Goal: Ask a question: Seek information or help from site administrators or community

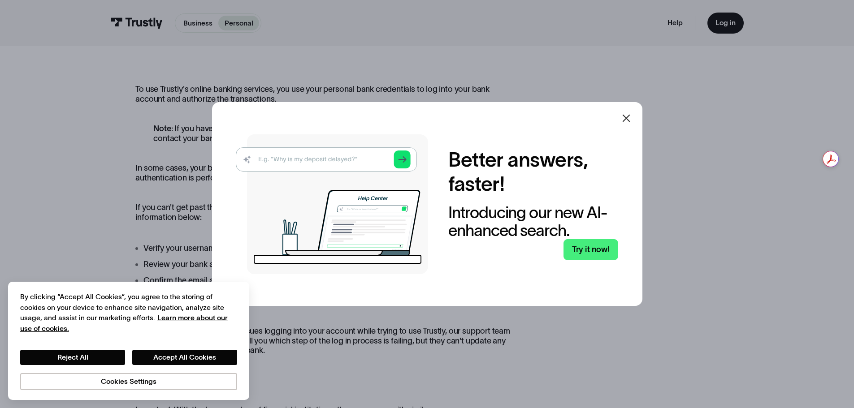
click at [630, 124] on div at bounding box center [626, 118] width 11 height 11
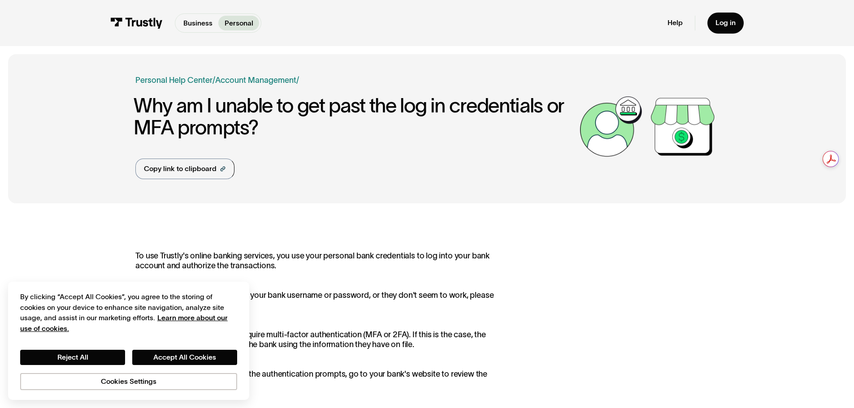
click at [87, 360] on button "Reject All" at bounding box center [72, 357] width 105 height 15
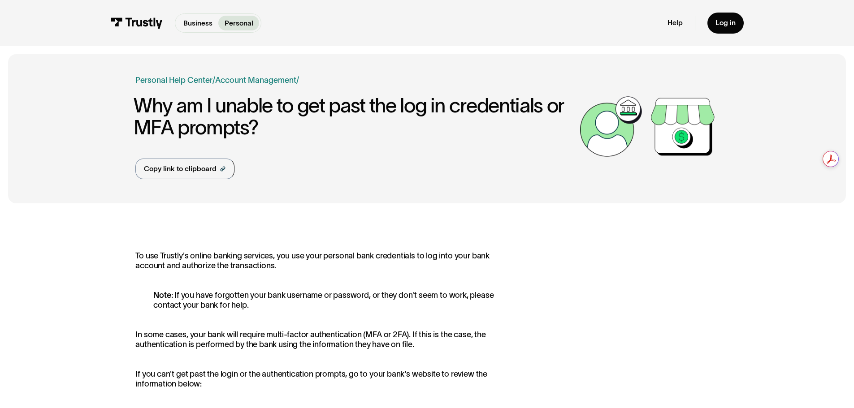
click at [202, 344] on p "In some cases, your bank will require multi-factor authentication (MFA or 2FA).…" at bounding box center [322, 339] width 375 height 19
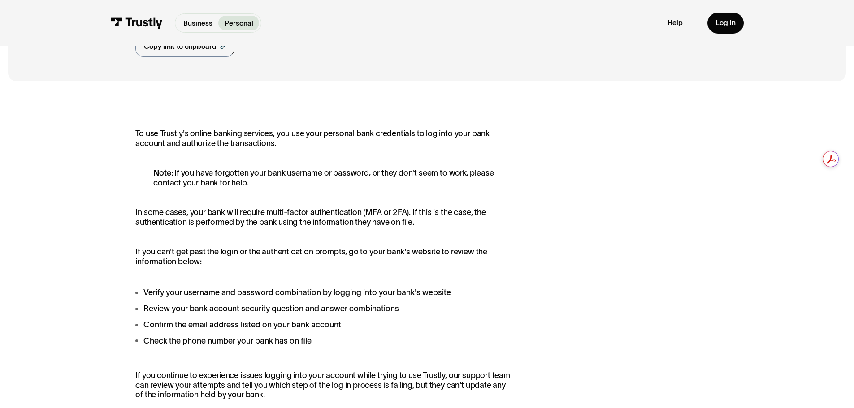
scroll to position [134, 0]
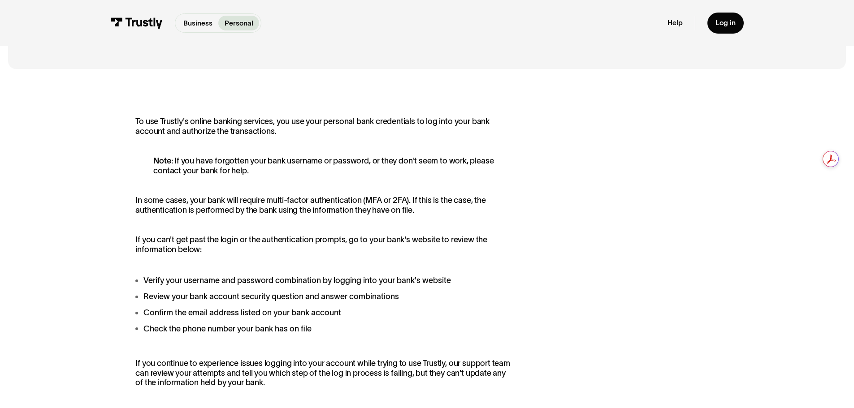
click at [202, 344] on div "To use Trustly's online banking services, you use your personal bank credential…" at bounding box center [322, 324] width 375 height 415
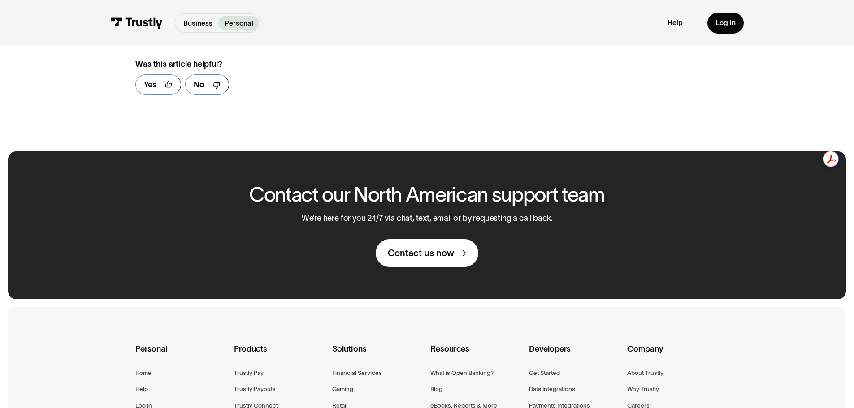
scroll to position [672, 0]
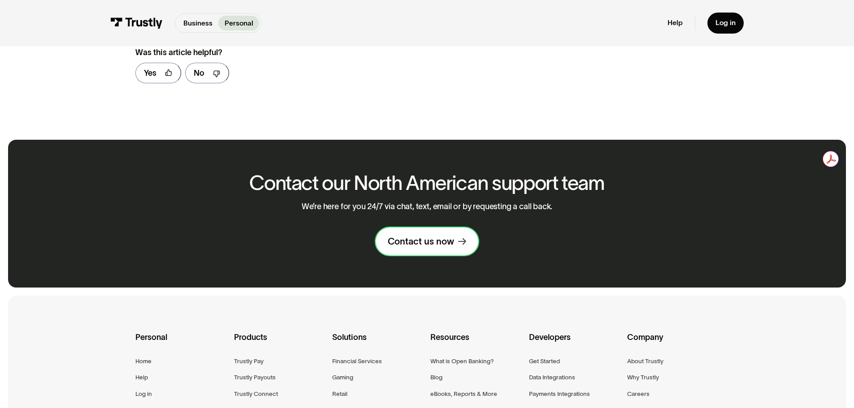
click at [428, 247] on div "Contact us now" at bounding box center [421, 242] width 66 height 12
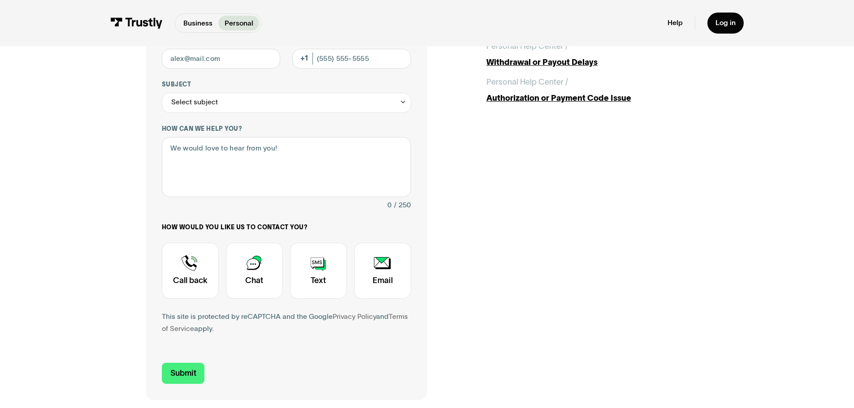
scroll to position [224, 0]
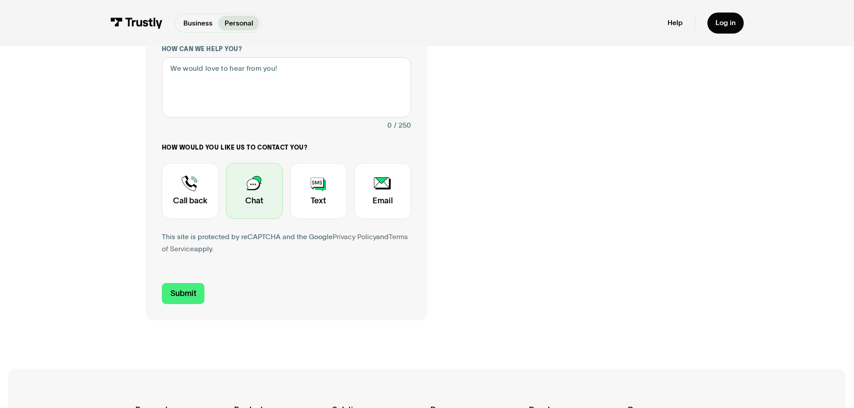
click at [255, 201] on div "Contact Trustly Support" at bounding box center [254, 191] width 57 height 56
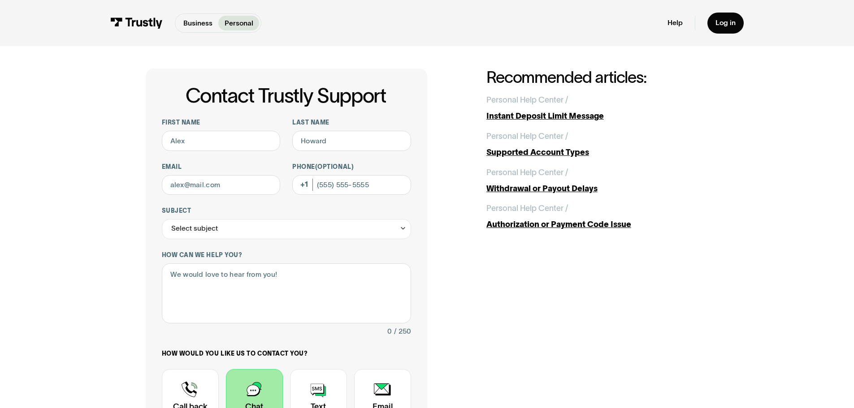
scroll to position [0, 0]
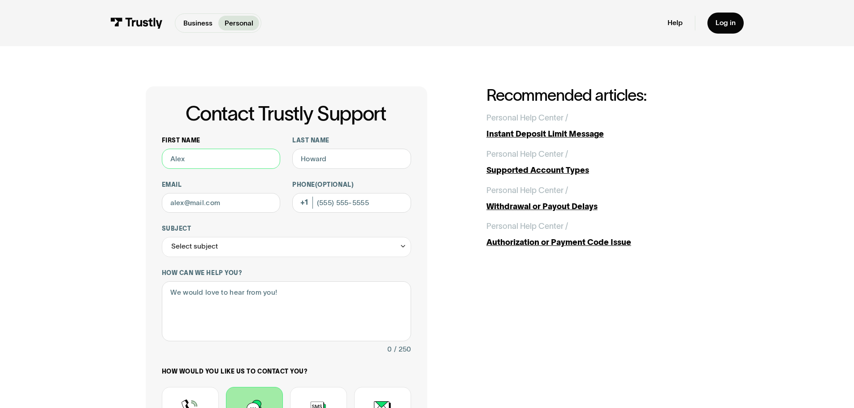
click at [239, 156] on input "First name" at bounding box center [221, 159] width 119 height 20
type input "Evan"
type input "Weiers"
type input "eweiers123@gmail.com"
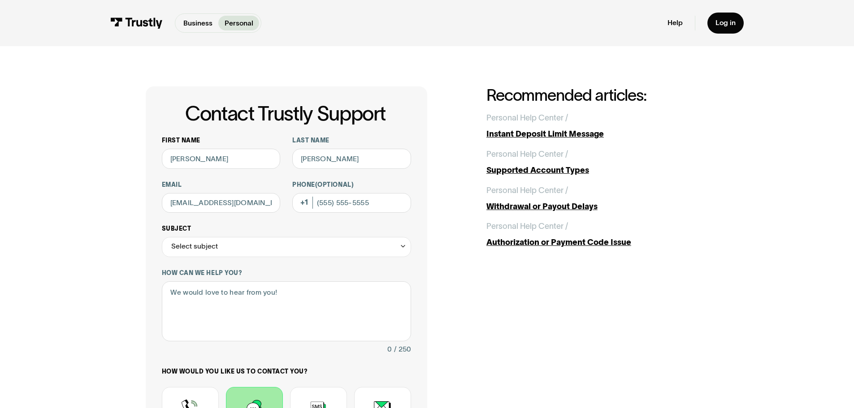
click at [252, 251] on div "Select subject" at bounding box center [286, 247] width 249 height 20
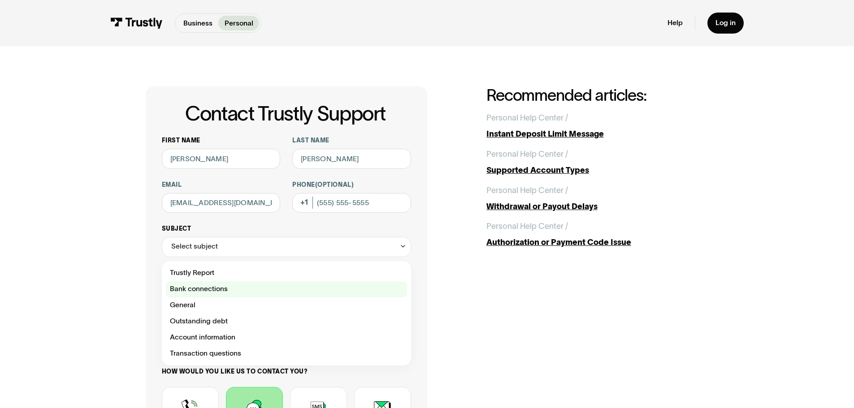
click at [238, 290] on div "Contact Trustly Support" at bounding box center [286, 289] width 241 height 16
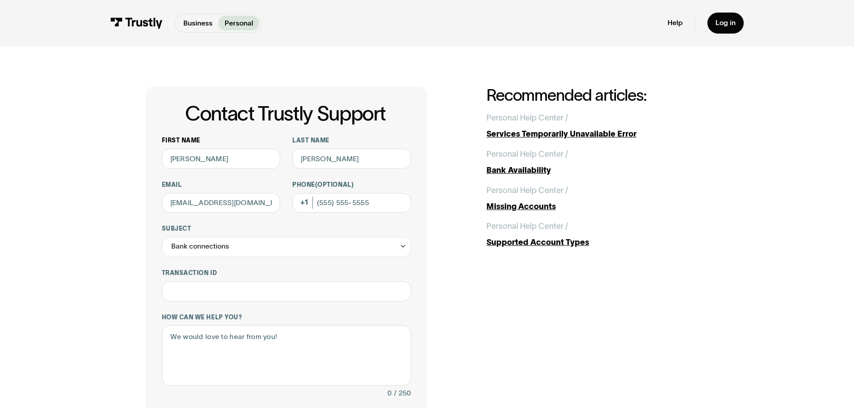
click at [237, 259] on div "**********" at bounding box center [286, 336] width 249 height 399
click at [236, 246] on div "Bank connections" at bounding box center [286, 247] width 249 height 20
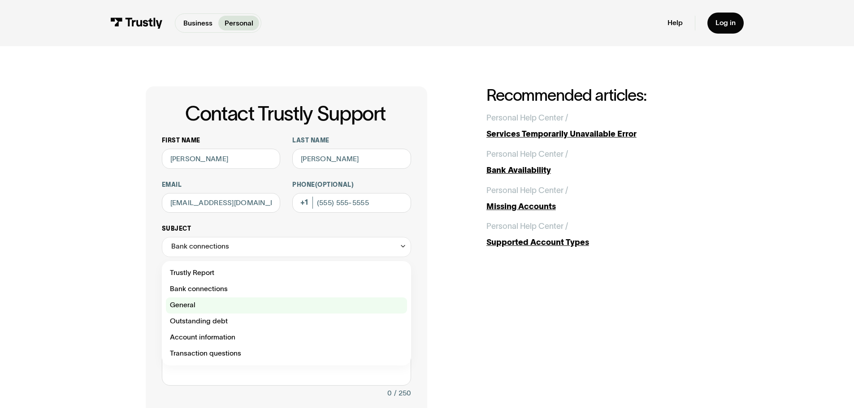
click at [223, 309] on div "Contact Trustly Support" at bounding box center [286, 306] width 241 height 16
type input "*******"
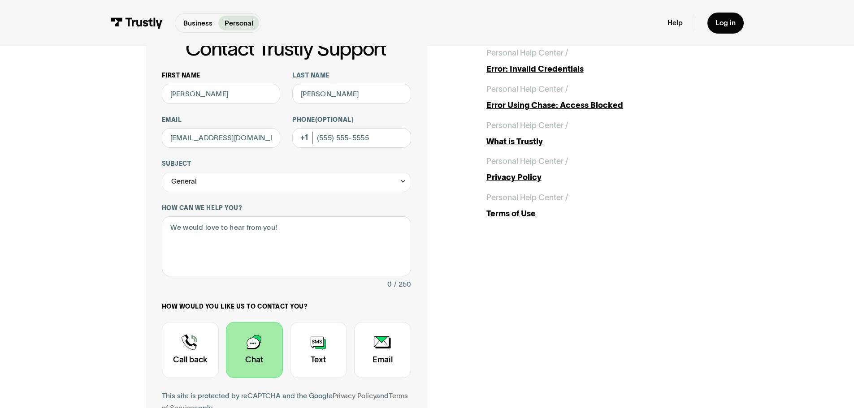
scroll to position [45, 0]
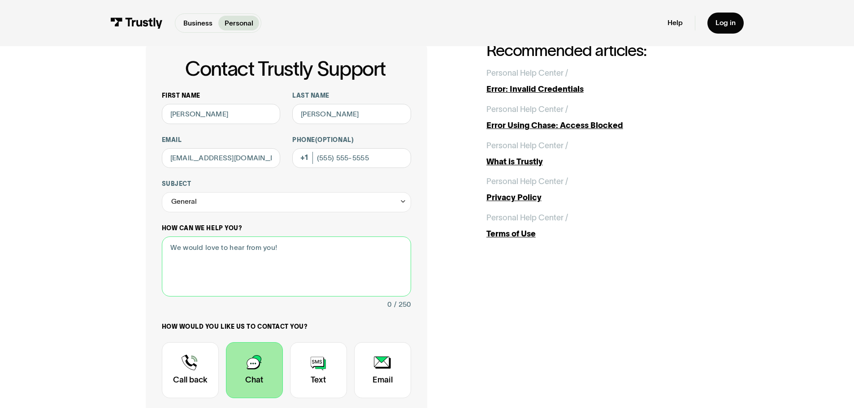
click at [308, 256] on textarea "How can we help you?" at bounding box center [286, 267] width 249 height 61
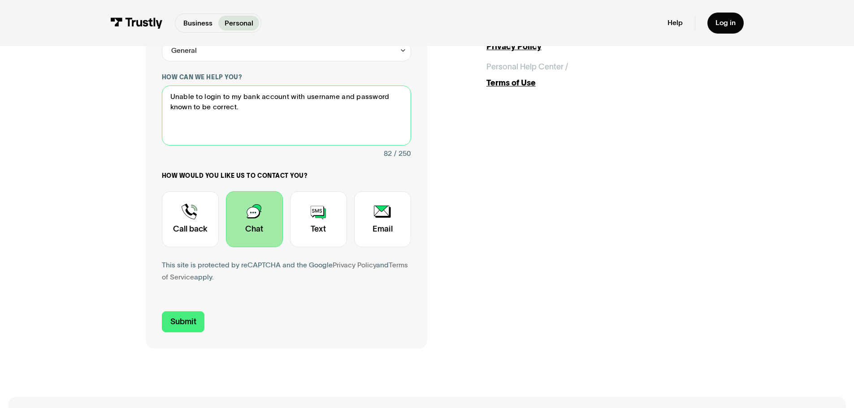
scroll to position [314, 0]
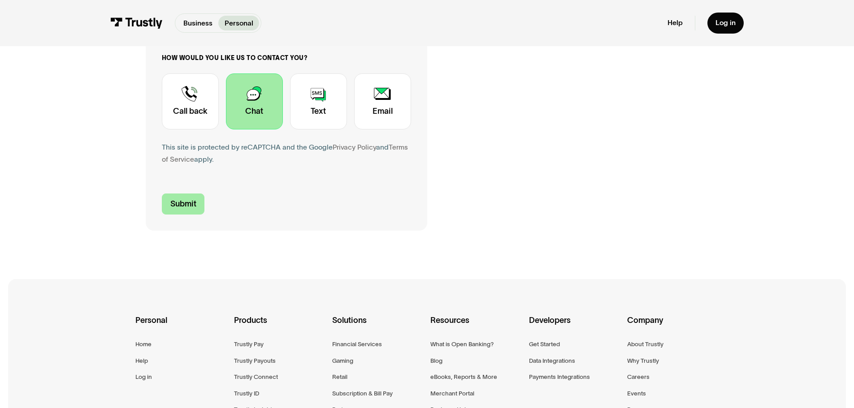
type textarea "Unable to login to my bank account with username and password known to be corre…"
click at [165, 206] on input "Submit" at bounding box center [183, 204] width 43 height 21
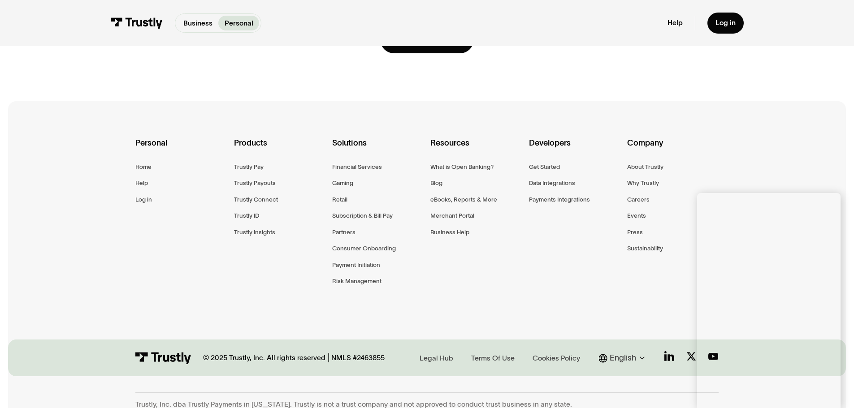
scroll to position [195, 0]
